Goal: Task Accomplishment & Management: Use online tool/utility

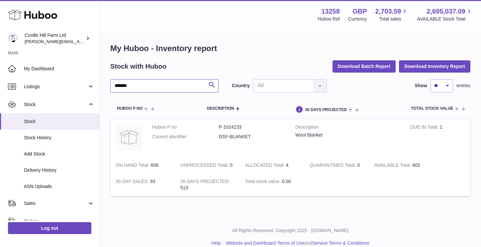
click at [172, 86] on input "*******" at bounding box center [164, 85] width 108 height 13
type input "***"
click at [45, 125] on span "Stock" at bounding box center [59, 122] width 70 height 6
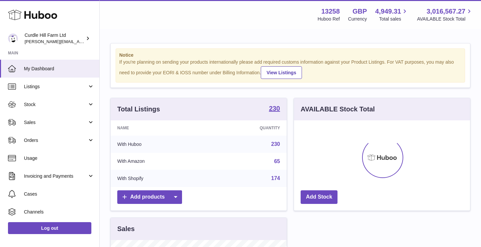
scroll to position [104, 176]
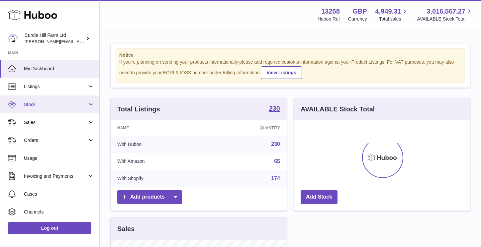
click at [47, 101] on link "Stock" at bounding box center [49, 105] width 99 height 18
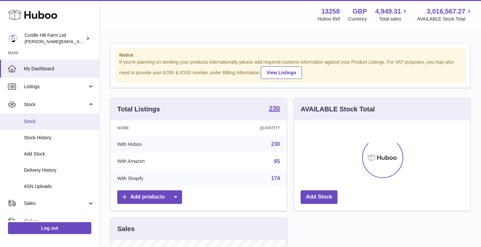
click at [42, 123] on span "Stock" at bounding box center [59, 122] width 70 height 6
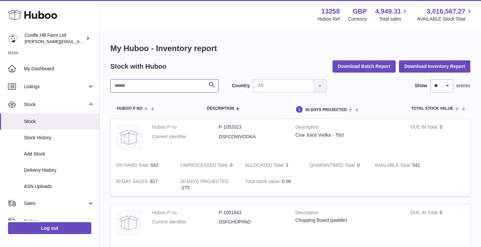
click at [162, 90] on input "text" at bounding box center [164, 85] width 108 height 13
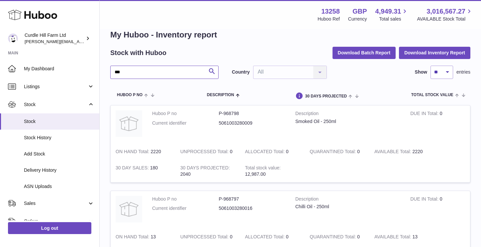
scroll to position [16, 0]
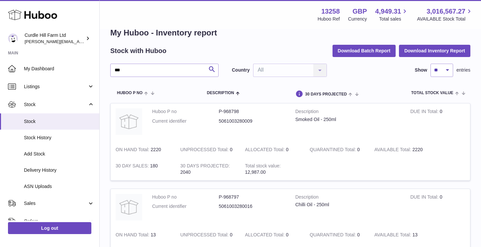
click at [230, 113] on dd "P-968798" at bounding box center [252, 112] width 67 height 6
copy dl "P-968798"
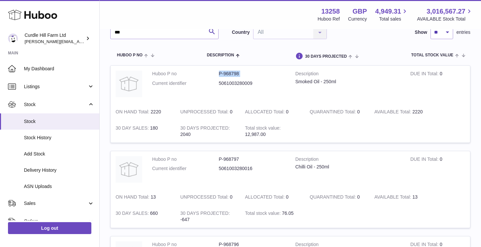
scroll to position [59, 0]
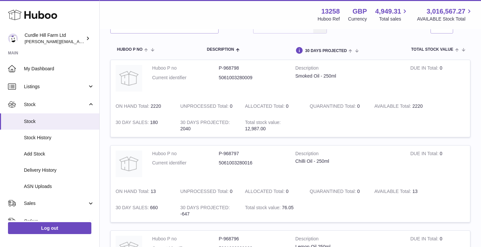
click at [233, 154] on dd "P-968797" at bounding box center [252, 154] width 67 height 6
copy dd "968797"
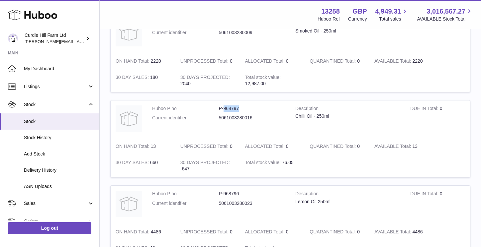
scroll to position [123, 0]
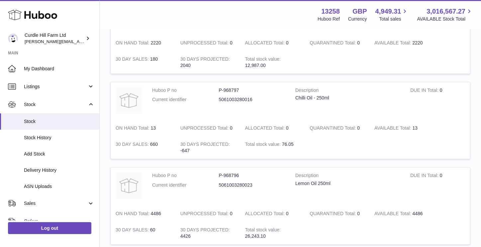
click at [232, 176] on dd "P-968796" at bounding box center [252, 176] width 67 height 6
copy dd "968796"
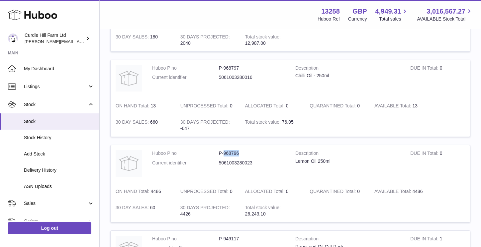
scroll to position [0, 0]
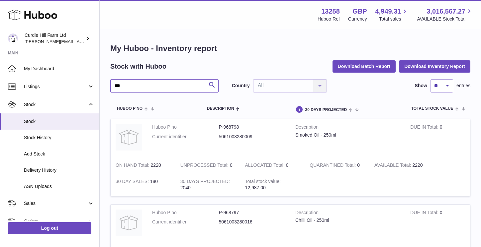
click at [175, 82] on input "***" at bounding box center [164, 85] width 108 height 13
type input "**********"
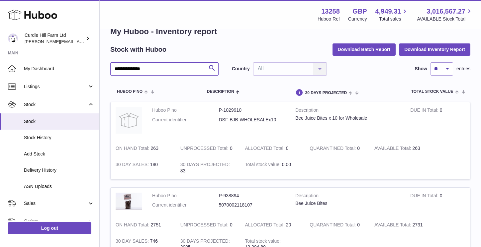
scroll to position [18, 0]
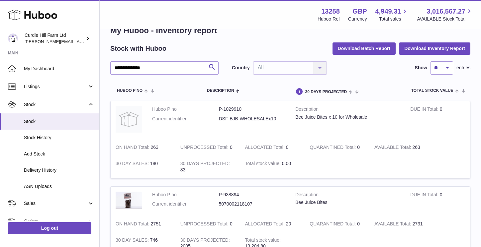
click at [238, 108] on dd "P-1029910" at bounding box center [252, 109] width 67 height 6
copy dd "1029910"
